Goal: Find specific page/section: Find specific page/section

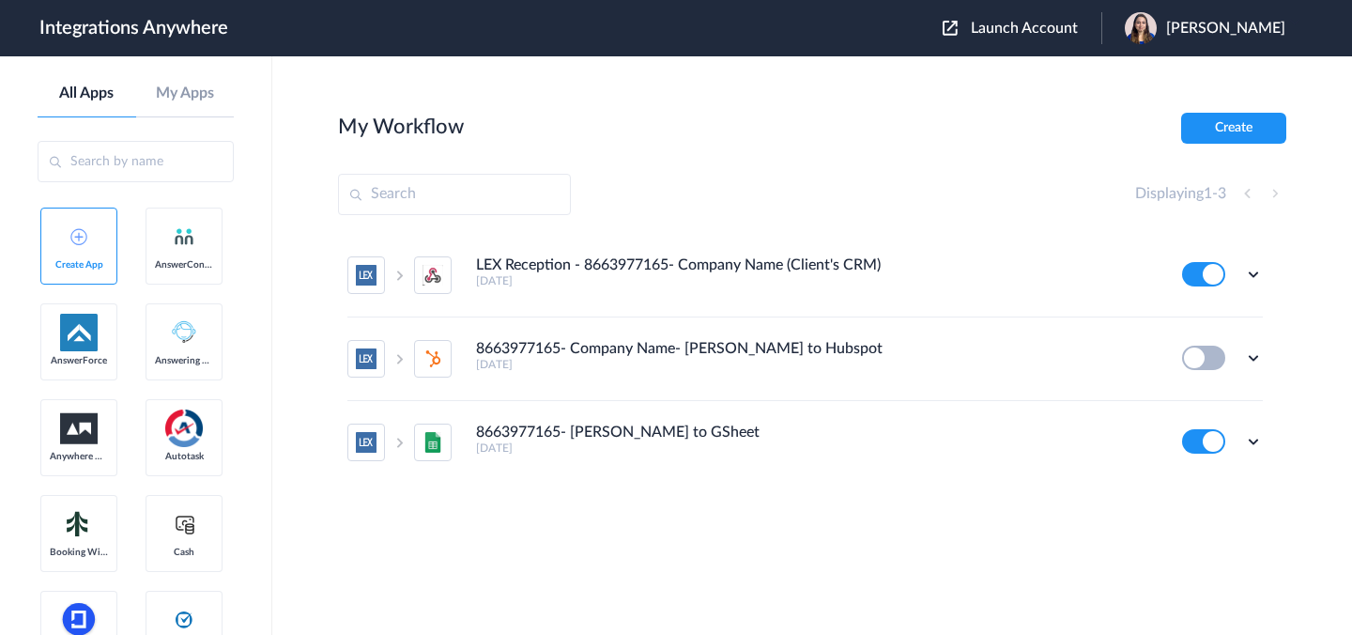
click at [1027, 30] on span "Launch Account" at bounding box center [1024, 28] width 107 height 15
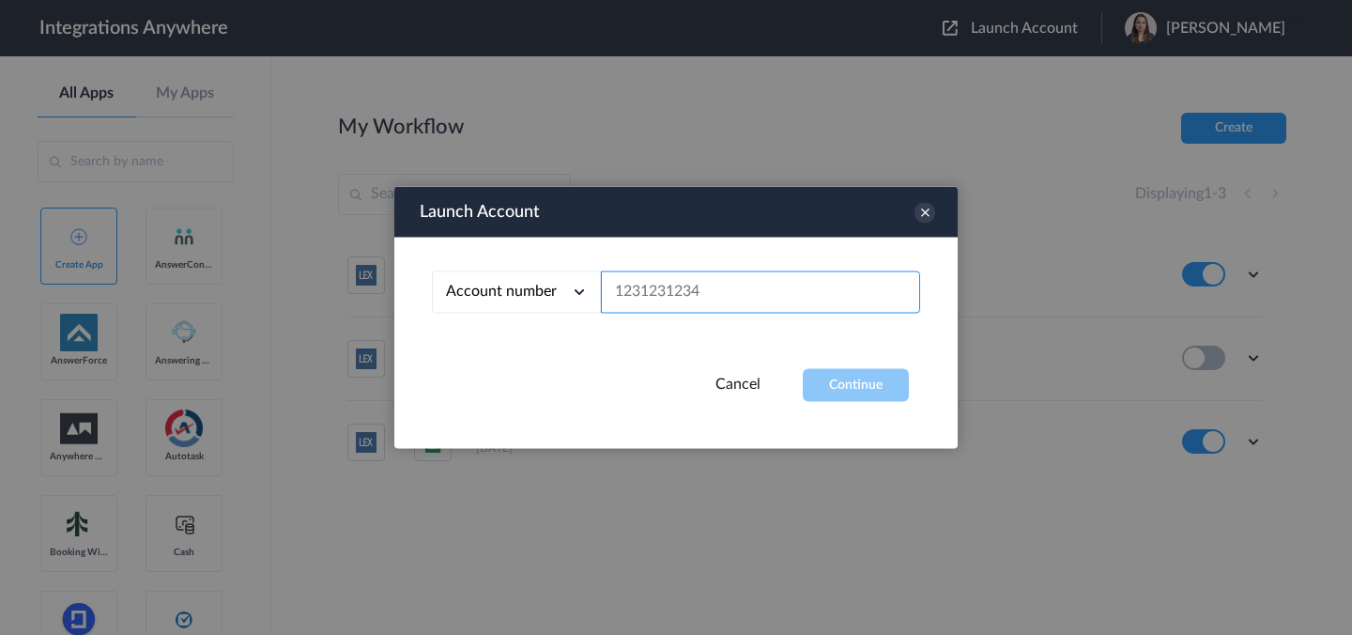
click at [779, 291] on input "text" at bounding box center [760, 292] width 319 height 42
paste input "2525139389"
type input "2525139389"
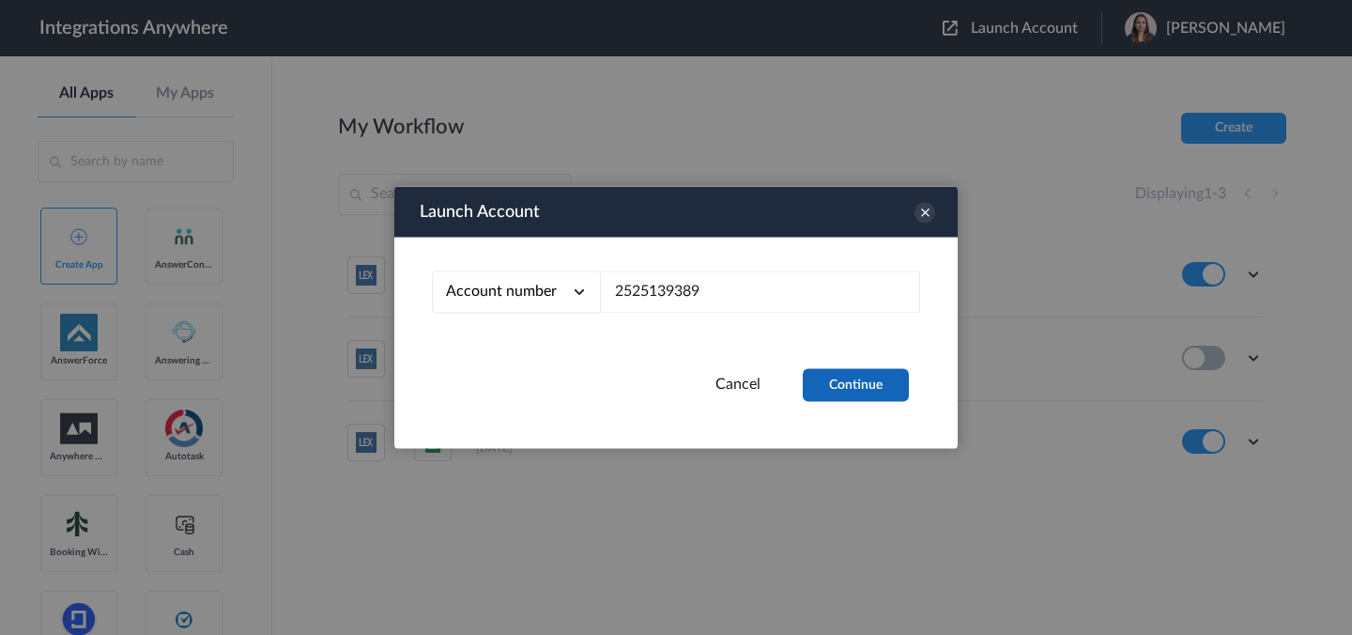
click at [850, 389] on button "Continue" at bounding box center [856, 385] width 106 height 33
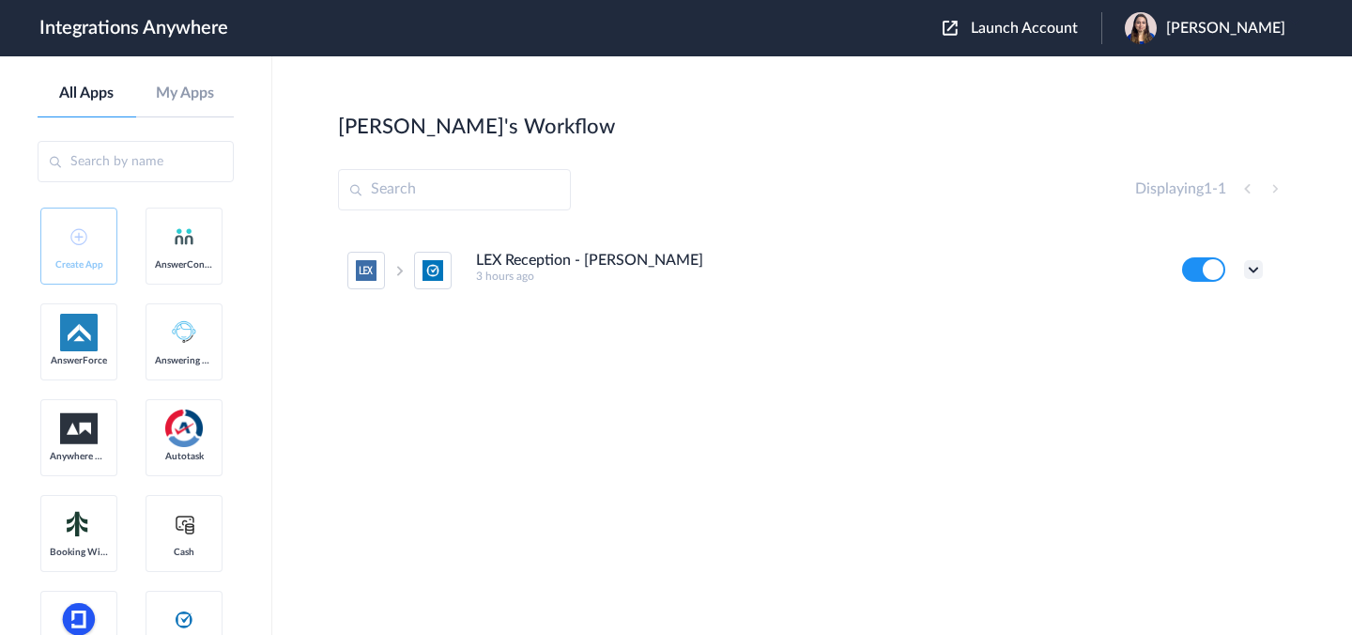
click at [1250, 268] on icon at bounding box center [1253, 269] width 19 height 19
click at [1203, 351] on link "Task history" at bounding box center [1200, 347] width 90 height 13
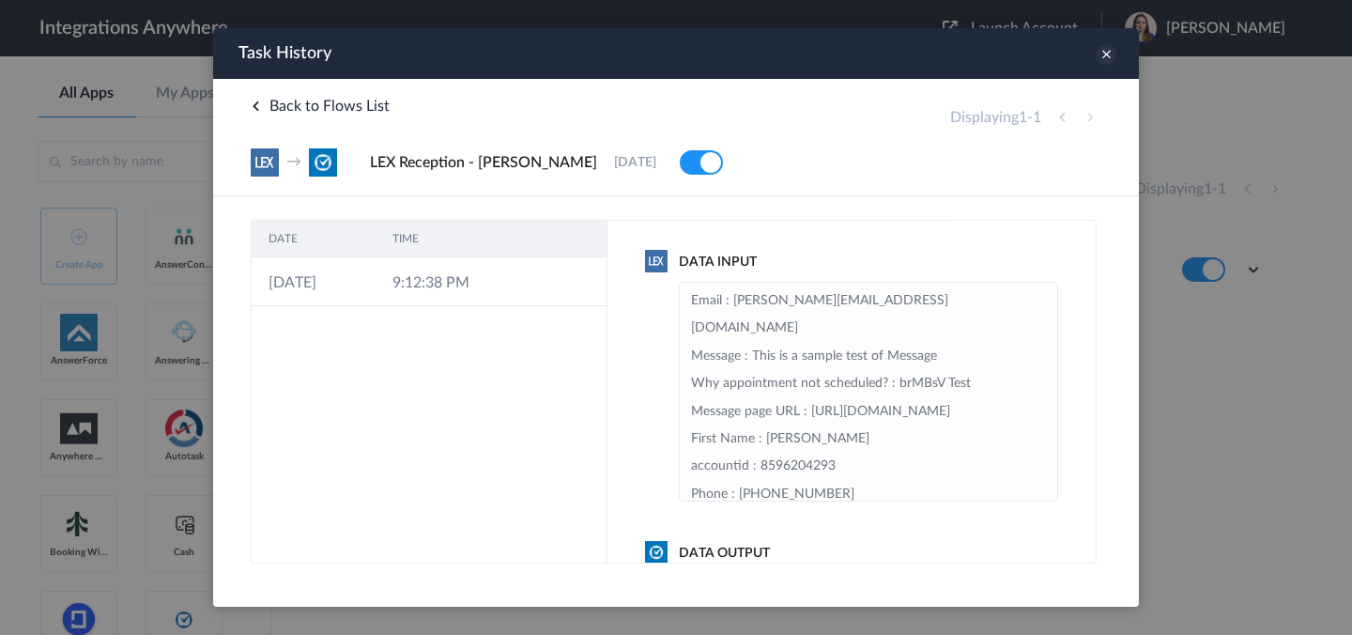
click at [1100, 54] on icon at bounding box center [1106, 54] width 21 height 21
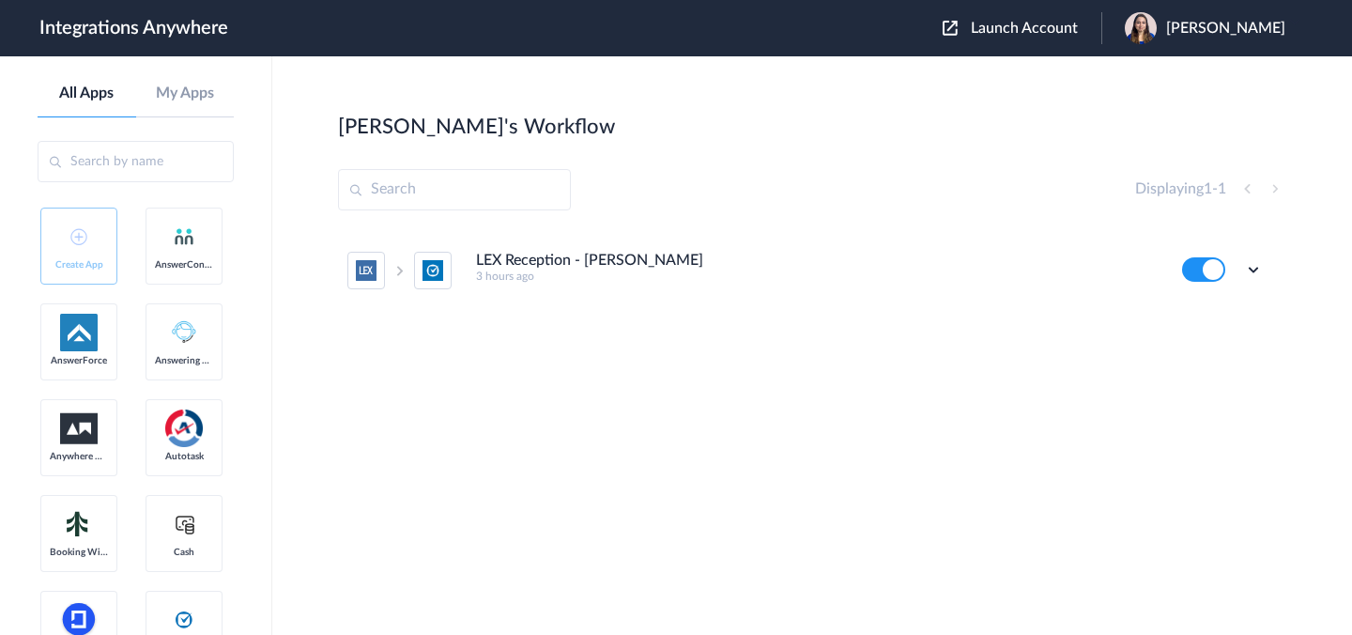
click at [1225, 31] on span "[PERSON_NAME]" at bounding box center [1225, 29] width 119 height 18
click at [1147, 82] on link "My Account" at bounding box center [1151, 75] width 71 height 13
